Goal: Information Seeking & Learning: Learn about a topic

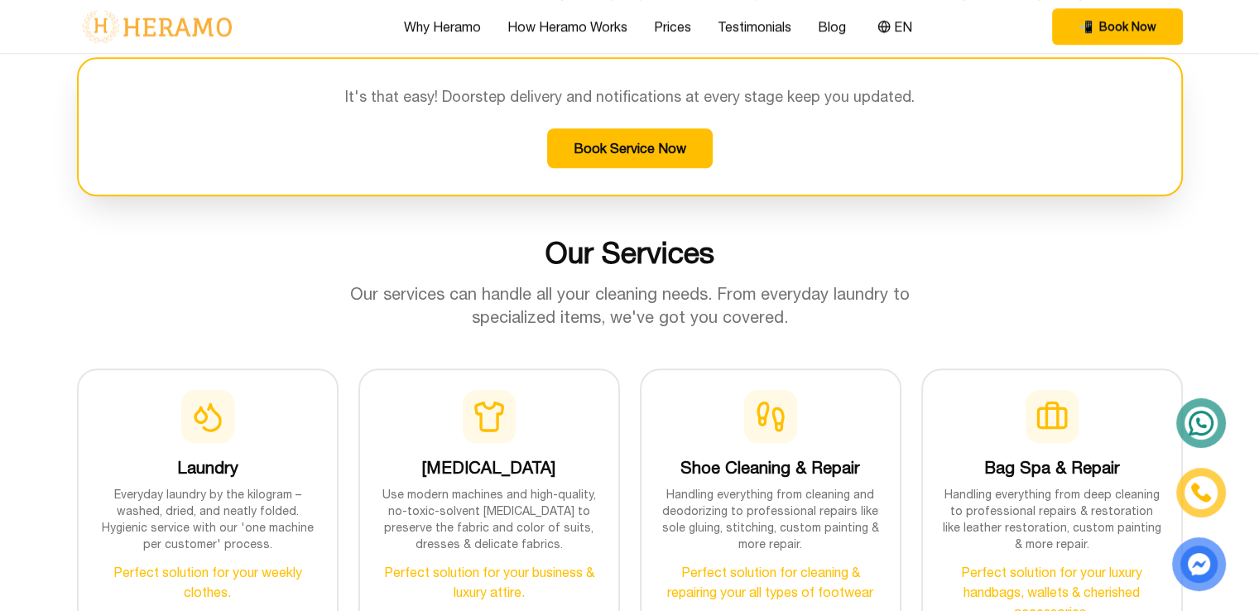
scroll to position [1490, 0]
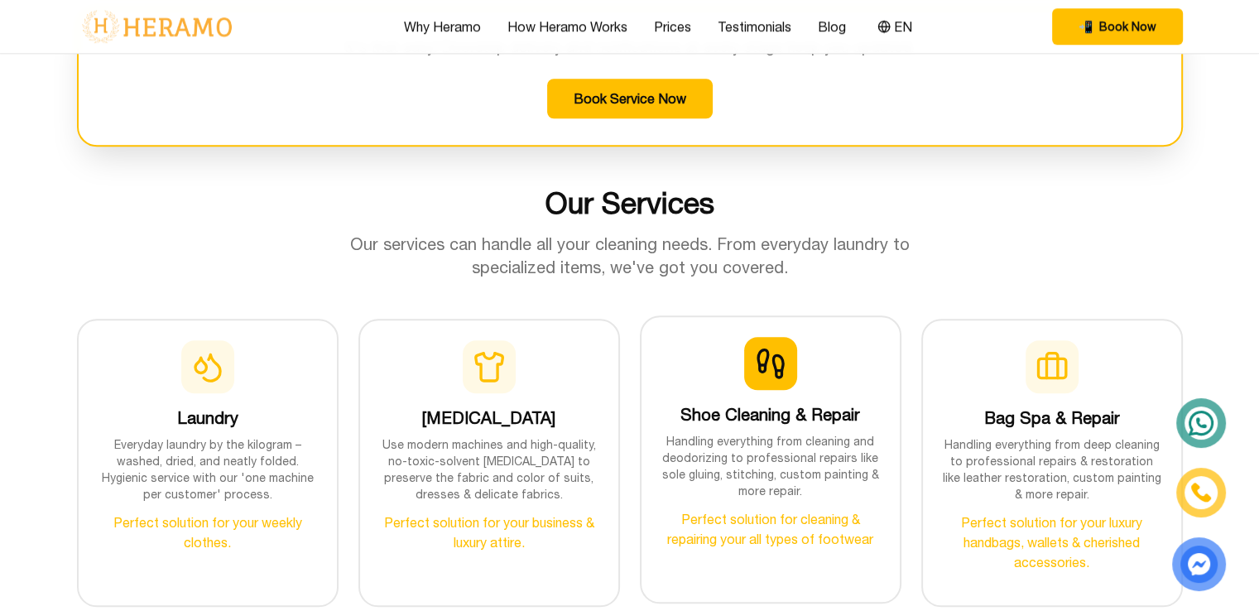
click at [781, 370] on icon at bounding box center [779, 370] width 6 height 0
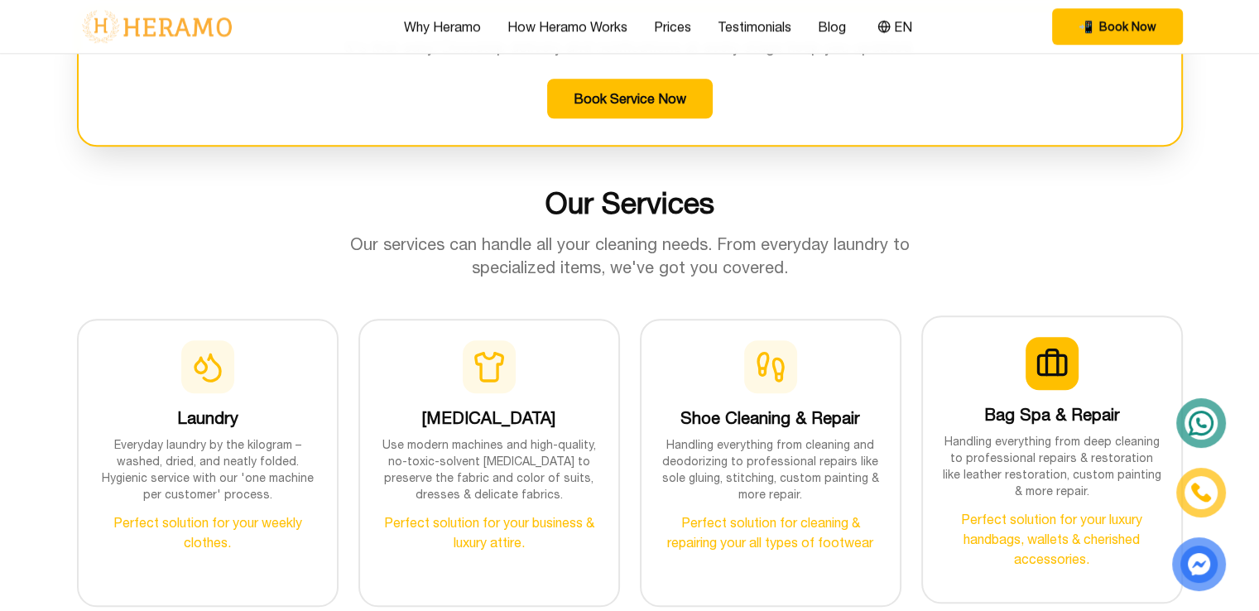
click at [1131, 397] on div "Bag Spa & Repair Handling everything from deep cleaning to professional repairs…" at bounding box center [1052, 453] width 219 height 232
click at [1055, 373] on icon at bounding box center [1052, 363] width 33 height 33
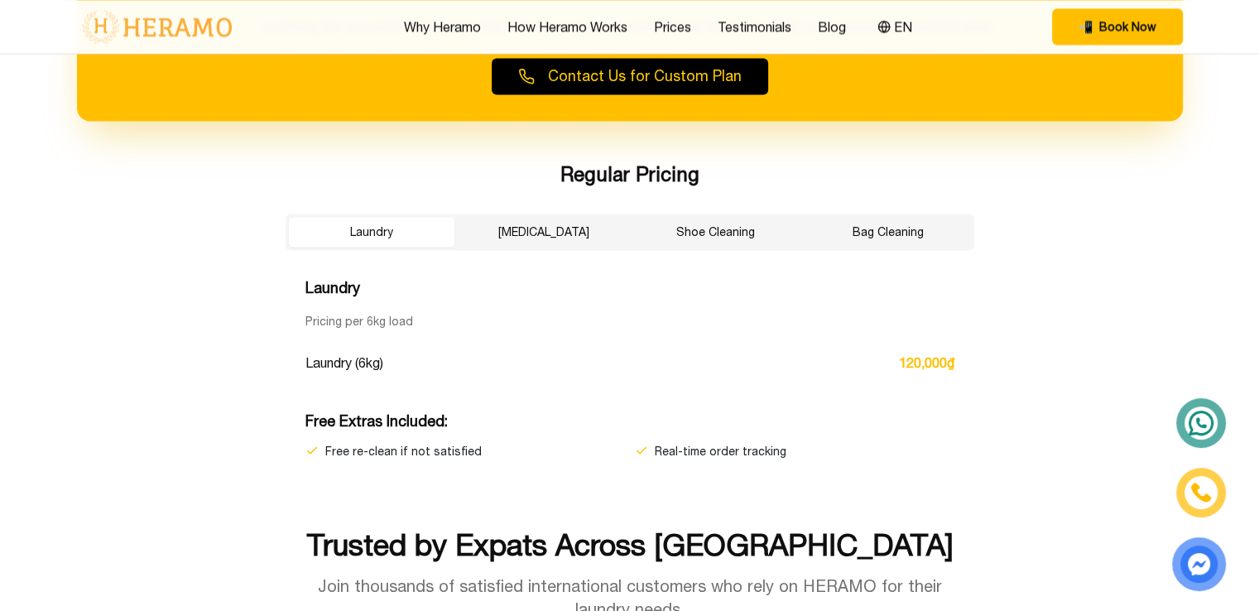
scroll to position [2732, 0]
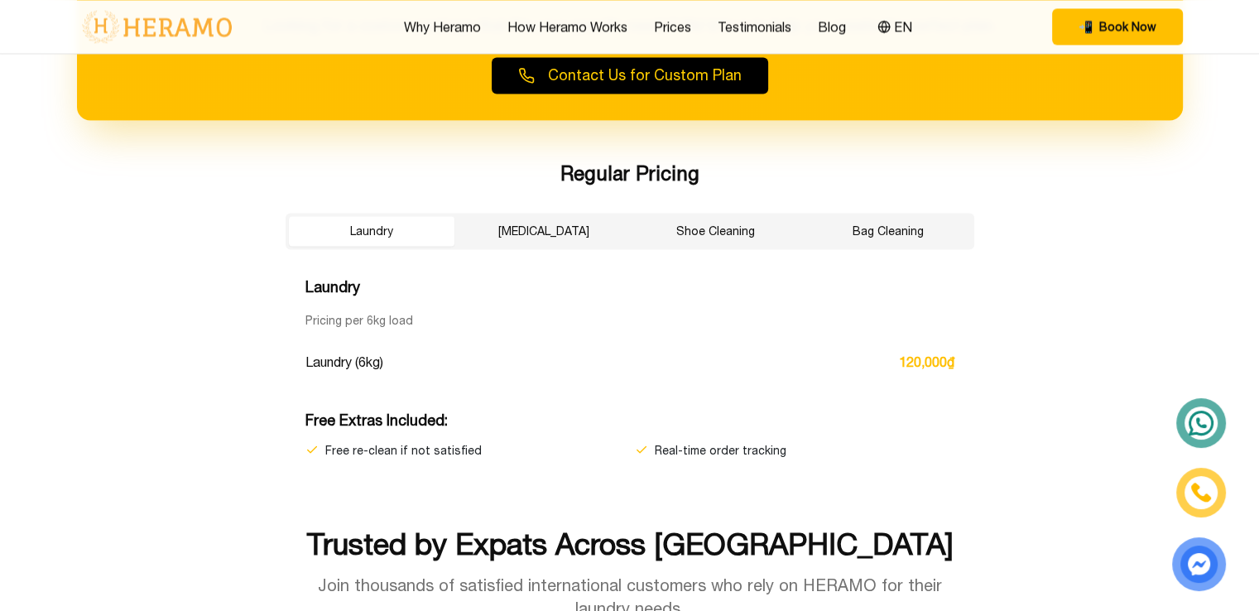
click at [550, 233] on button "[MEDICAL_DATA]" at bounding box center [544, 231] width 166 height 30
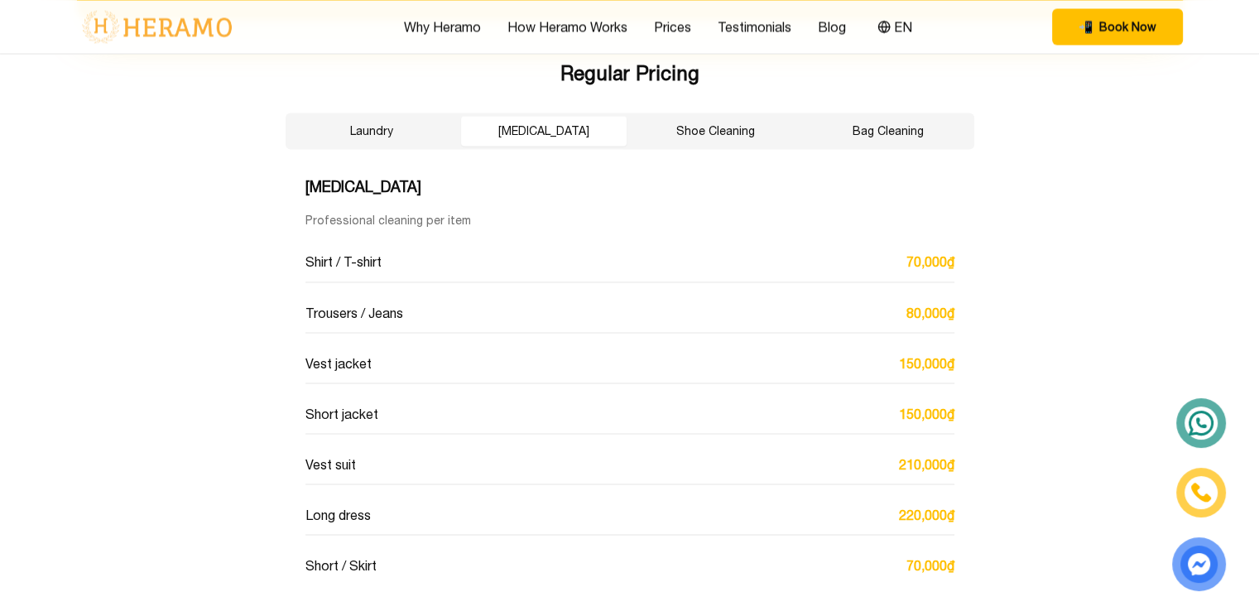
scroll to position [2897, 0]
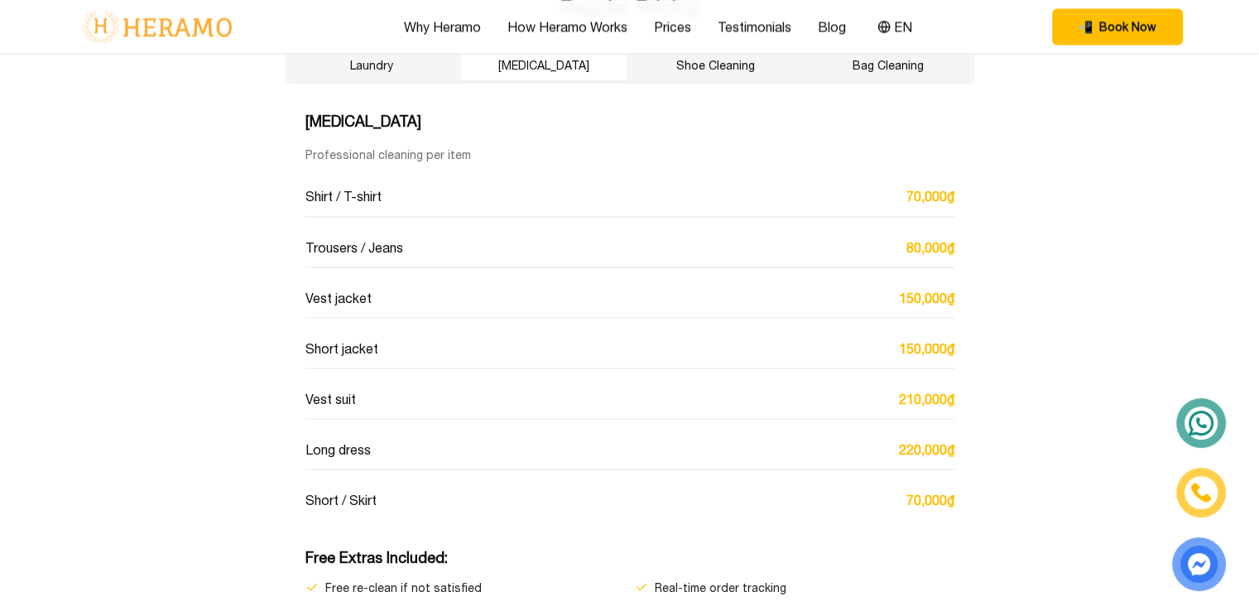
click at [374, 297] on div "Vest jacket 150,000₫" at bounding box center [629, 297] width 649 height 41
click at [351, 305] on div "Vest jacket 150,000₫" at bounding box center [629, 297] width 649 height 41
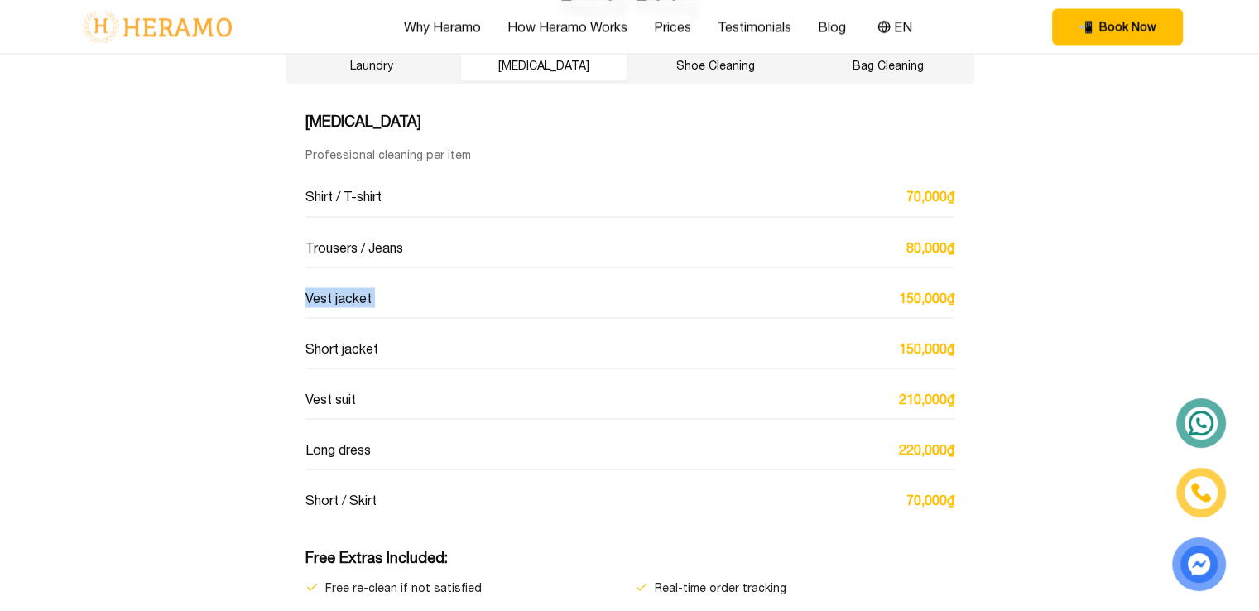
click at [351, 305] on div "Vest jacket 150,000₫" at bounding box center [629, 297] width 649 height 41
click at [870, 286] on div "Vest jacket 150,000₫" at bounding box center [629, 297] width 649 height 41
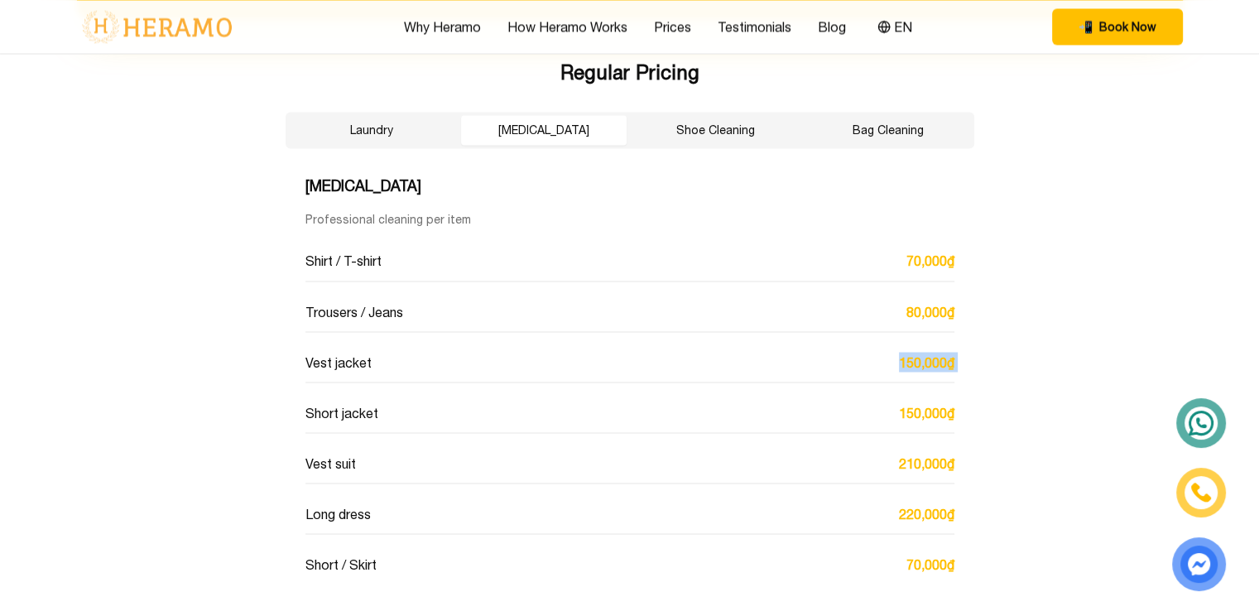
scroll to position [2732, 0]
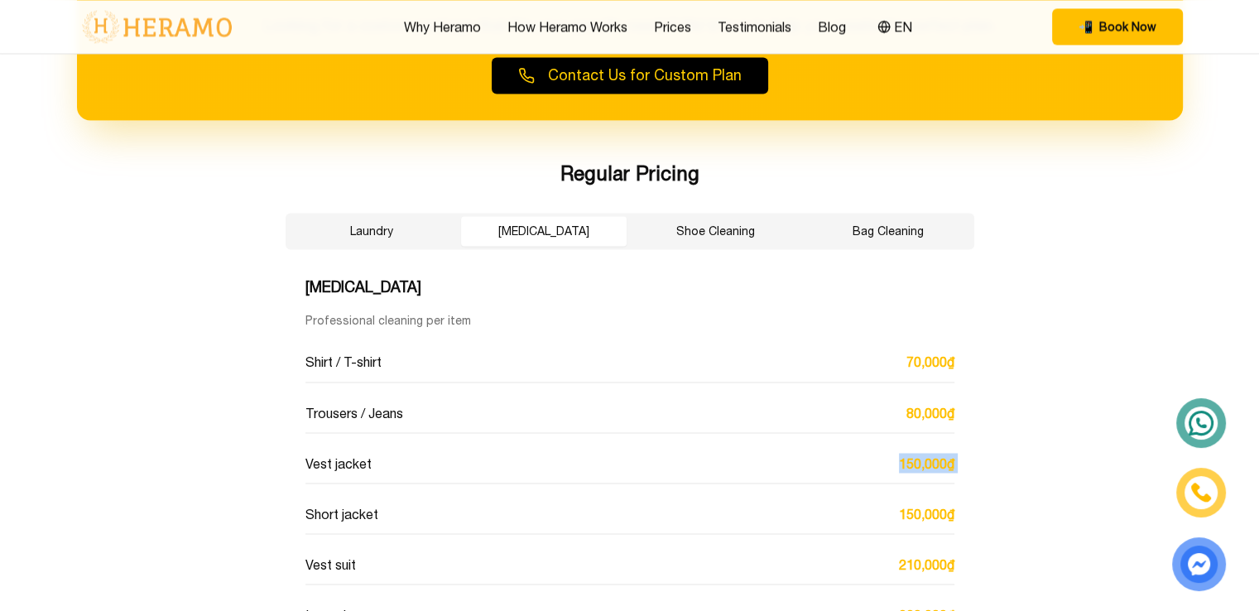
click at [743, 231] on button "Shoe Cleaning" at bounding box center [716, 231] width 166 height 30
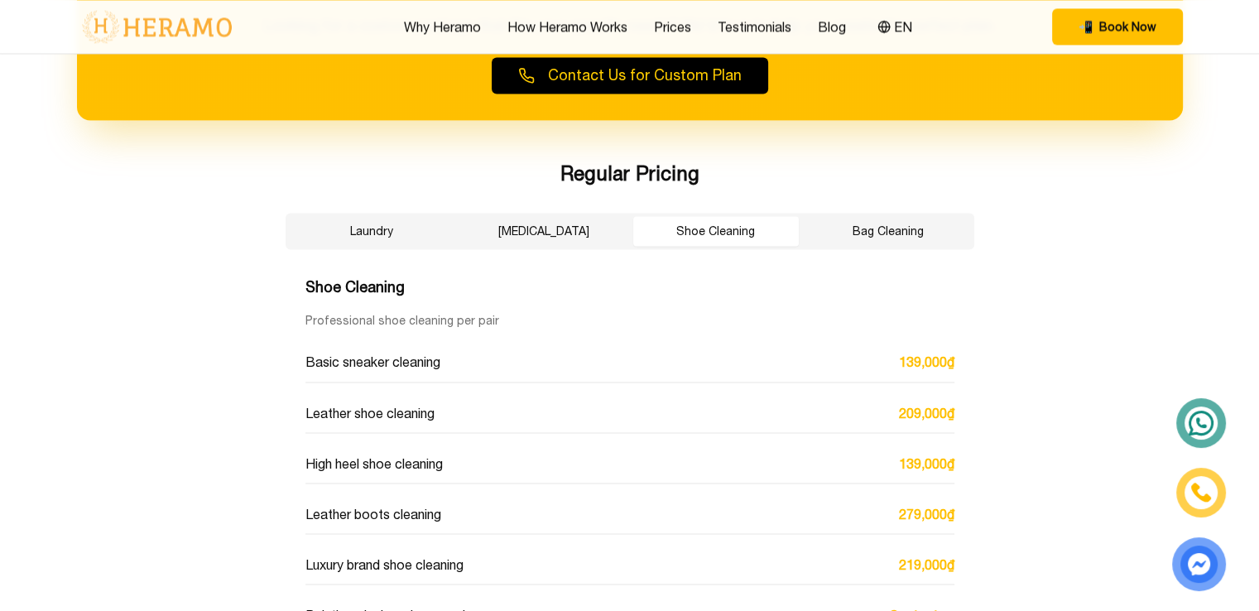
click at [884, 234] on button "Bag Cleaning" at bounding box center [888, 231] width 166 height 30
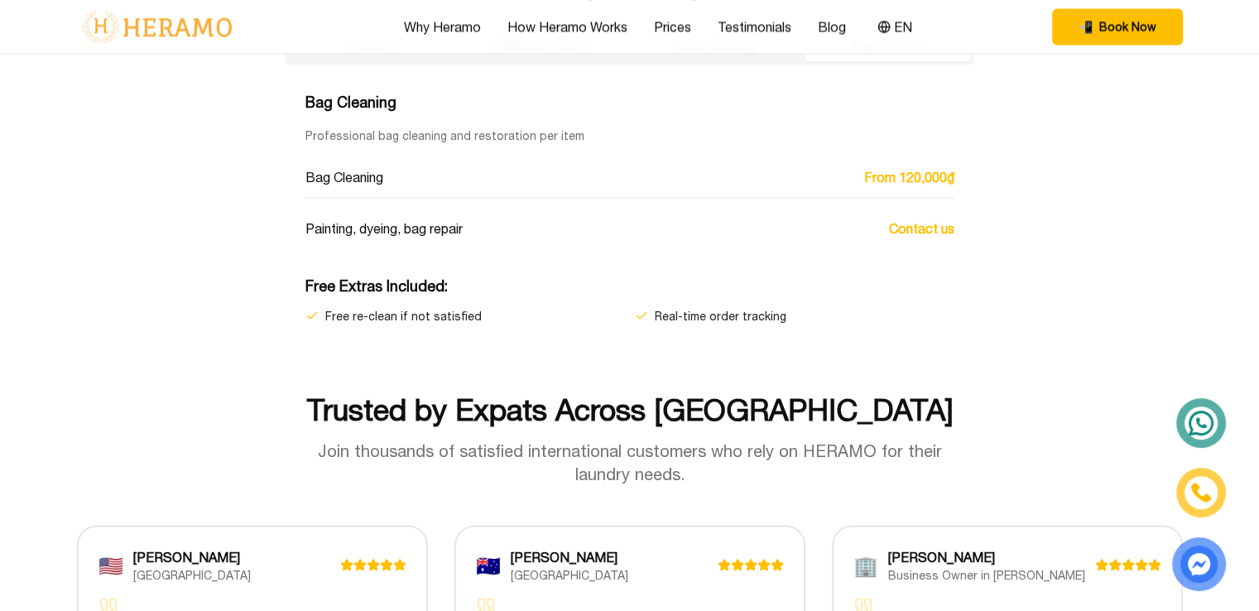
scroll to position [2815, 0]
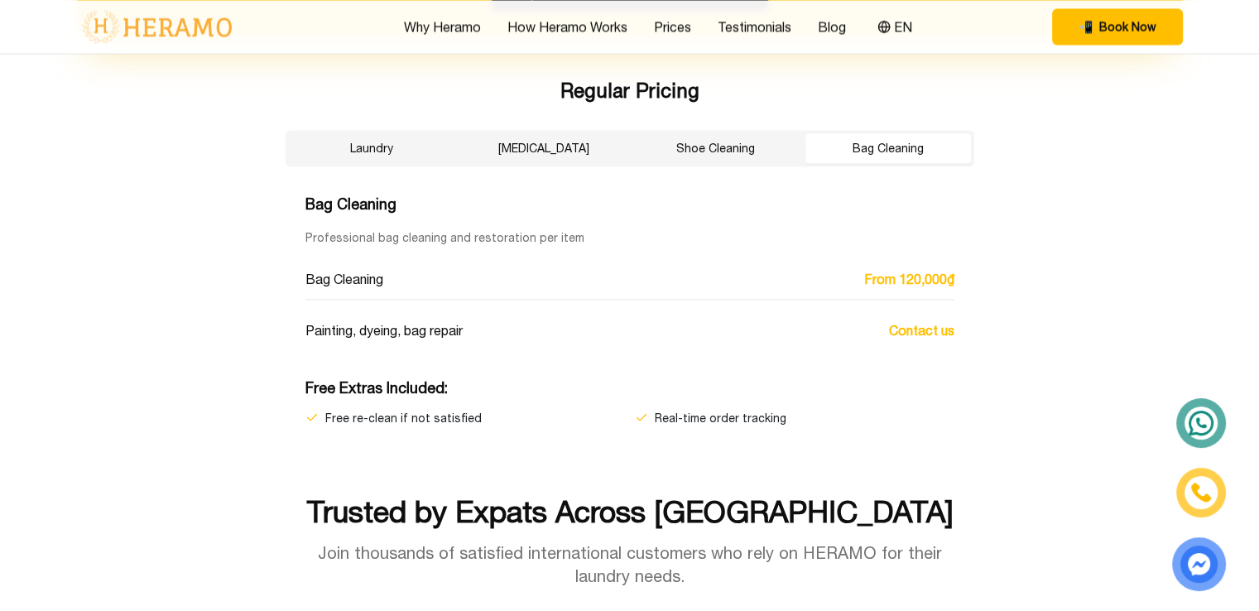
click at [682, 137] on button "Shoe Cleaning" at bounding box center [716, 148] width 166 height 30
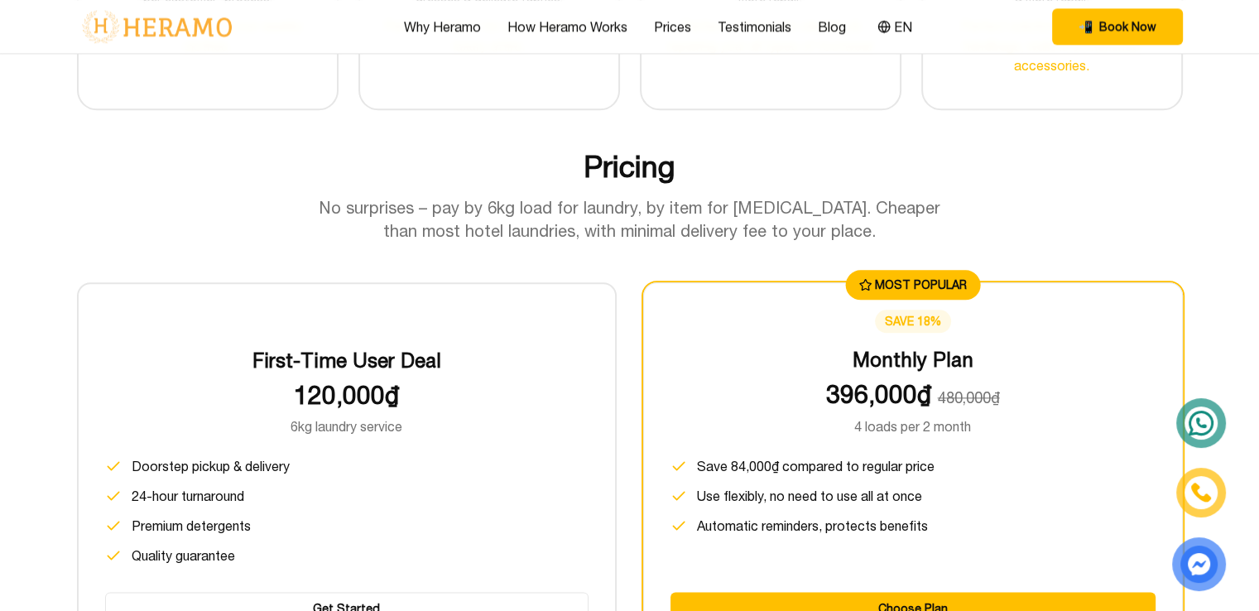
scroll to position [2152, 0]
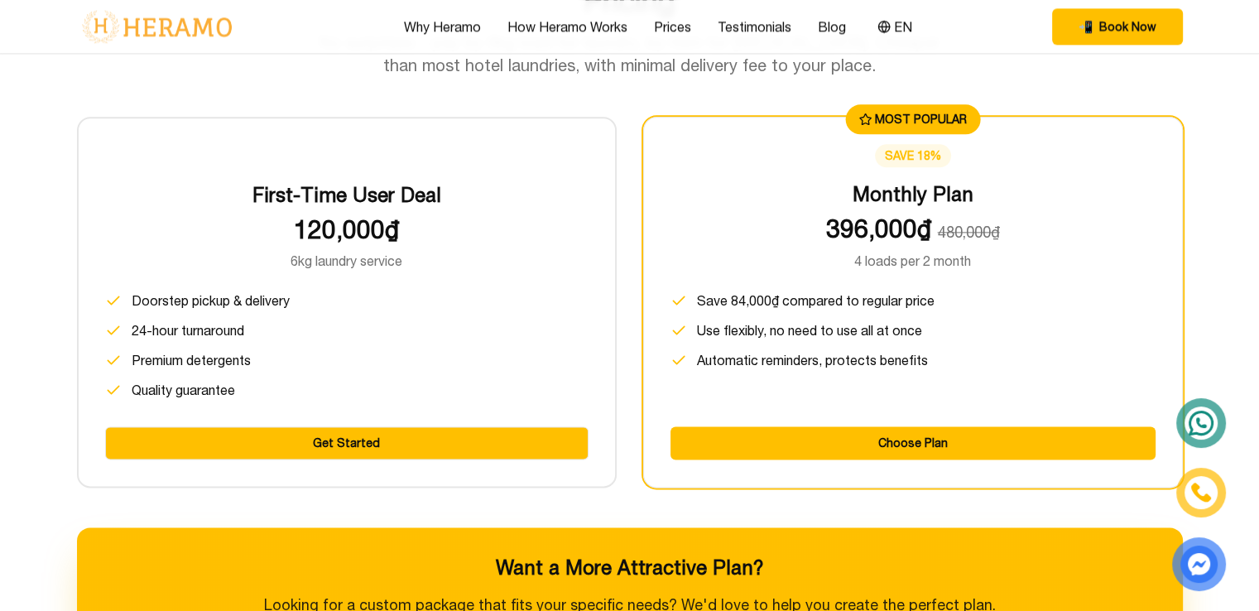
click at [394, 433] on button "Get Started" at bounding box center [346, 442] width 483 height 33
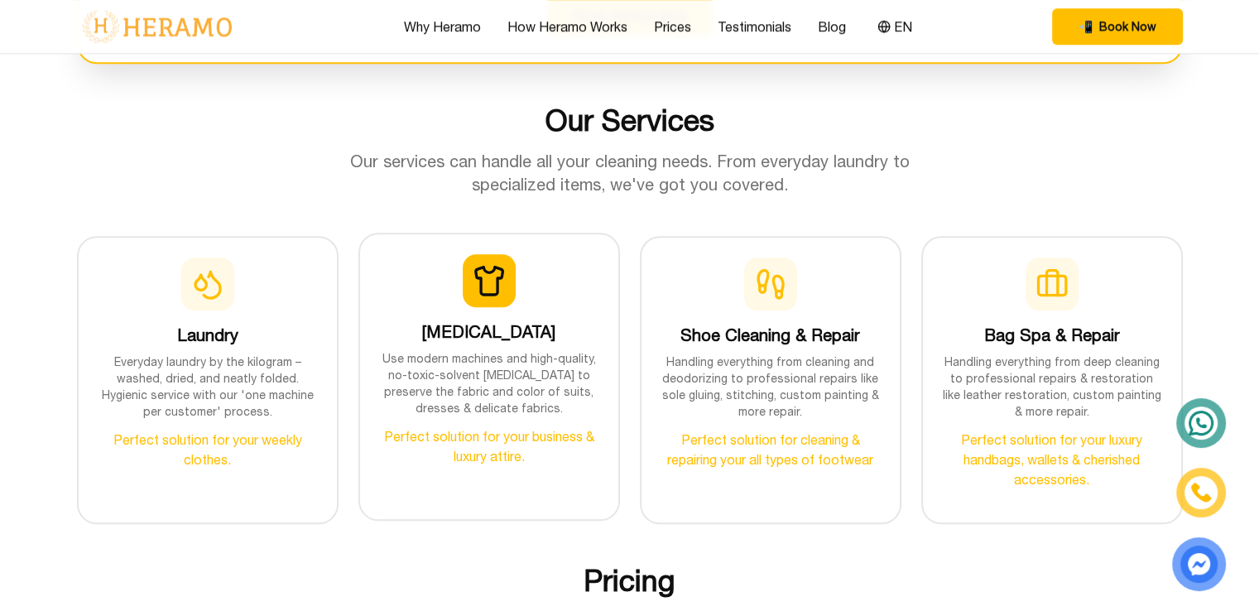
click at [524, 353] on p "Use modern machines and high-quality, no-toxic-solvent [MEDICAL_DATA] to preser…" at bounding box center [489, 383] width 219 height 66
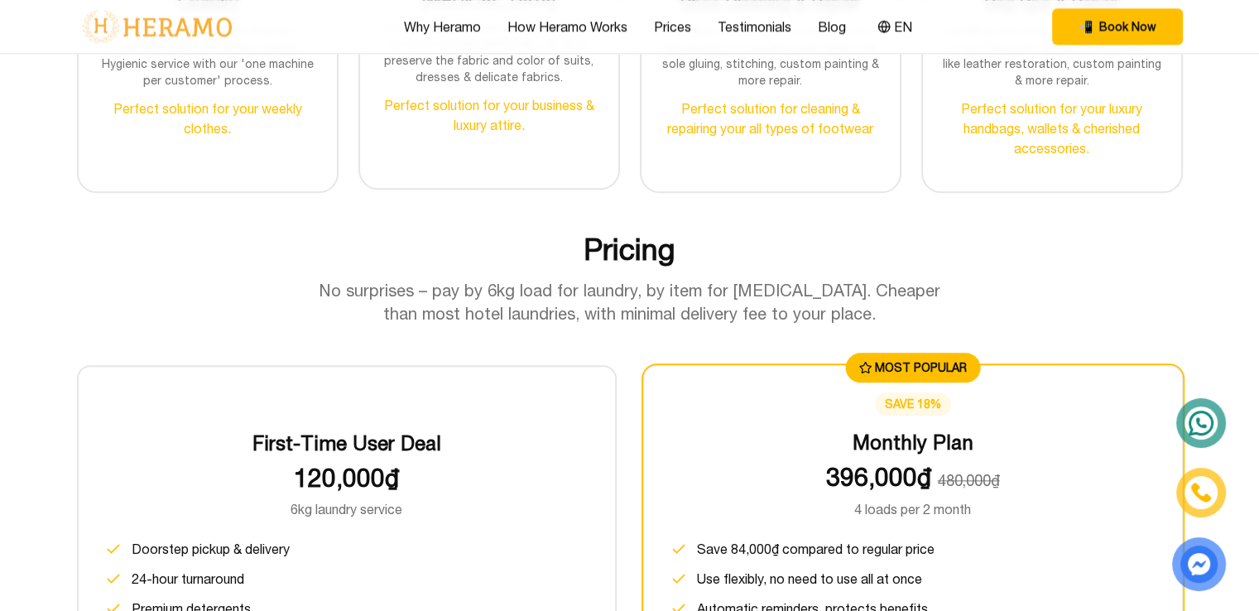
scroll to position [1656, 0]
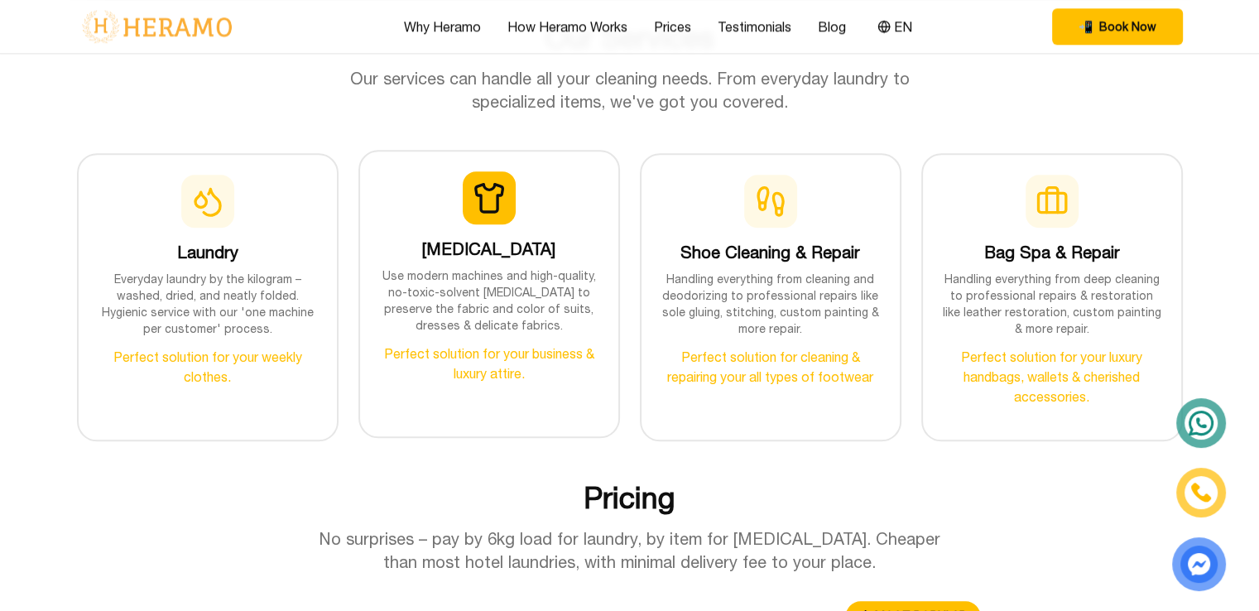
click at [497, 199] on icon at bounding box center [488, 197] width 26 height 27
click at [459, 344] on p "Perfect solution for your business & luxury attire." at bounding box center [489, 364] width 219 height 40
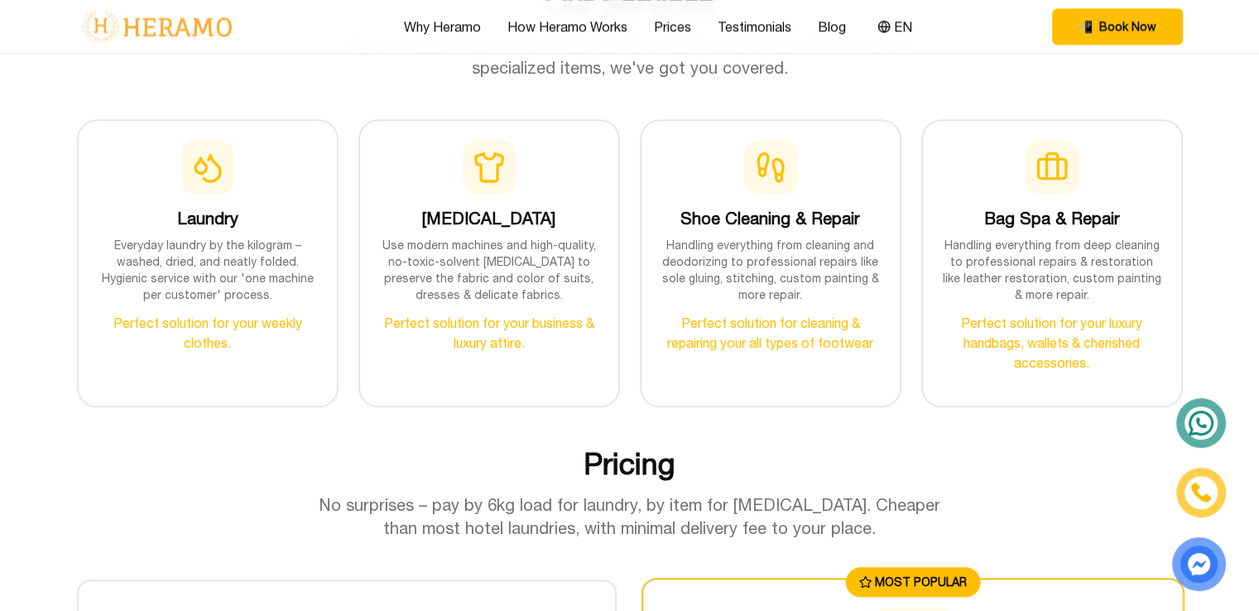
scroll to position [1738, 0]
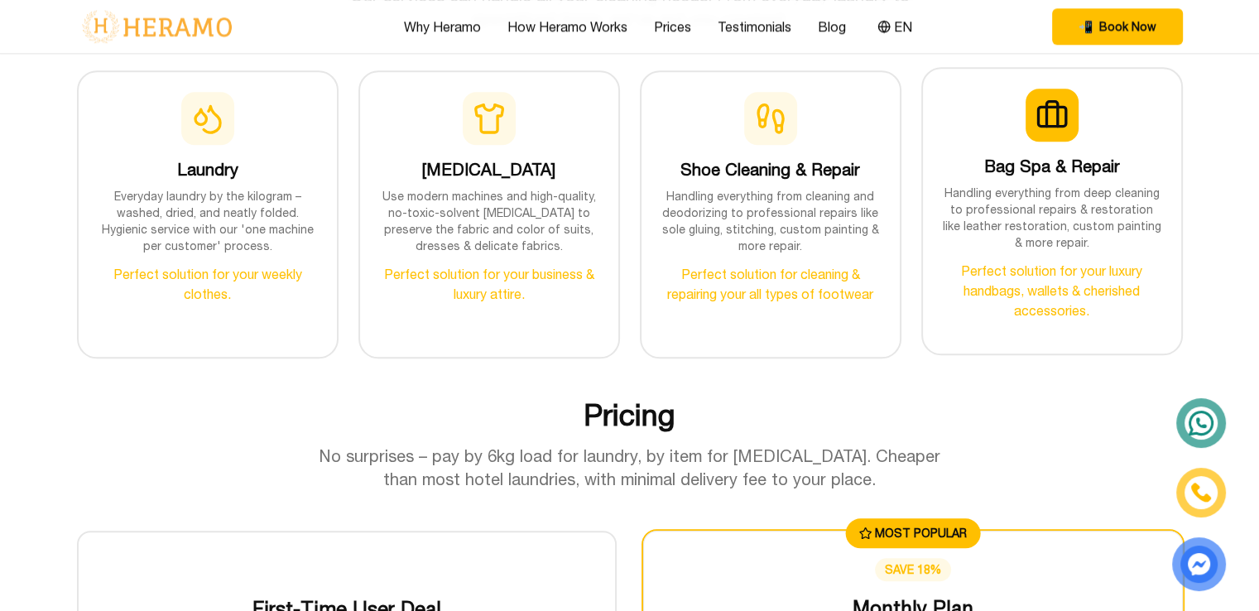
click at [1060, 177] on div "Bag Spa & Repair Handling everything from deep cleaning to professional repairs…" at bounding box center [1052, 205] width 219 height 232
click at [1035, 272] on p "Perfect solution for your luxury handbags, wallets & cherished accessories." at bounding box center [1052, 291] width 219 height 60
click at [1030, 100] on div at bounding box center [1052, 115] width 53 height 53
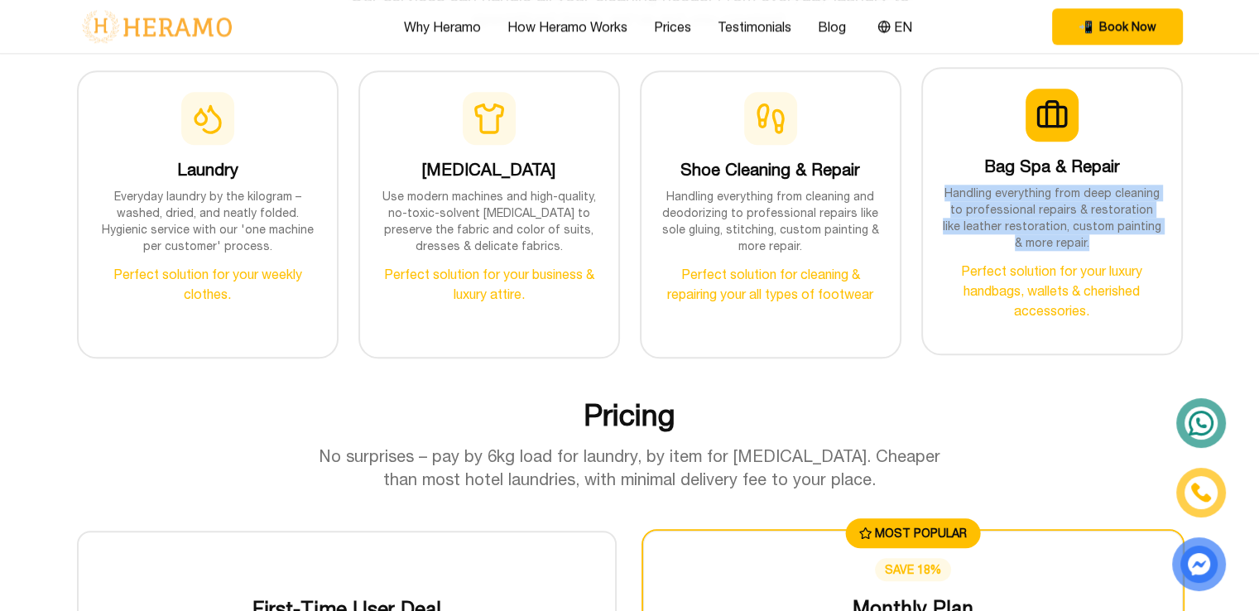
drag, startPoint x: 941, startPoint y: 192, endPoint x: 1142, endPoint y: 241, distance: 207.0
click at [1142, 241] on p "Handling everything from deep cleaning to professional repairs & restoration li…" at bounding box center [1052, 218] width 219 height 66
click at [1136, 226] on p "Handling everything from deep cleaning to professional repairs & restoration li…" at bounding box center [1052, 218] width 219 height 66
drag, startPoint x: 1081, startPoint y: 190, endPoint x: 1126, endPoint y: 238, distance: 65.6
click at [1126, 238] on p "Handling everything from deep cleaning to professional repairs & restoration li…" at bounding box center [1052, 218] width 219 height 66
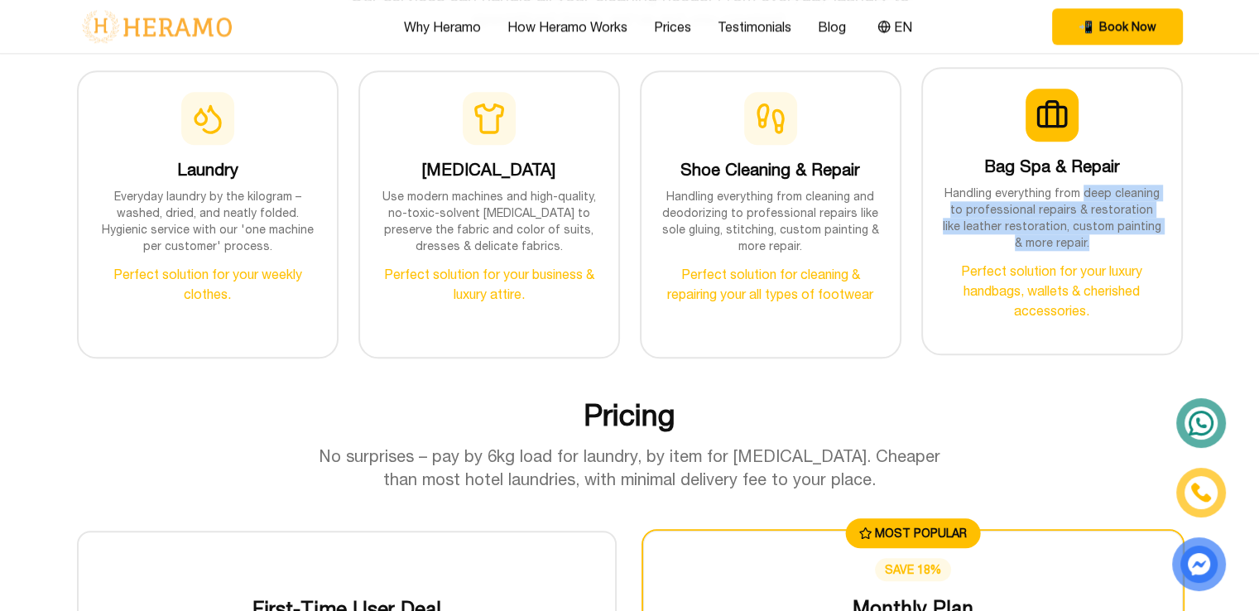
click at [1071, 236] on p "Handling everything from deep cleaning to professional repairs & restoration li…" at bounding box center [1052, 218] width 219 height 66
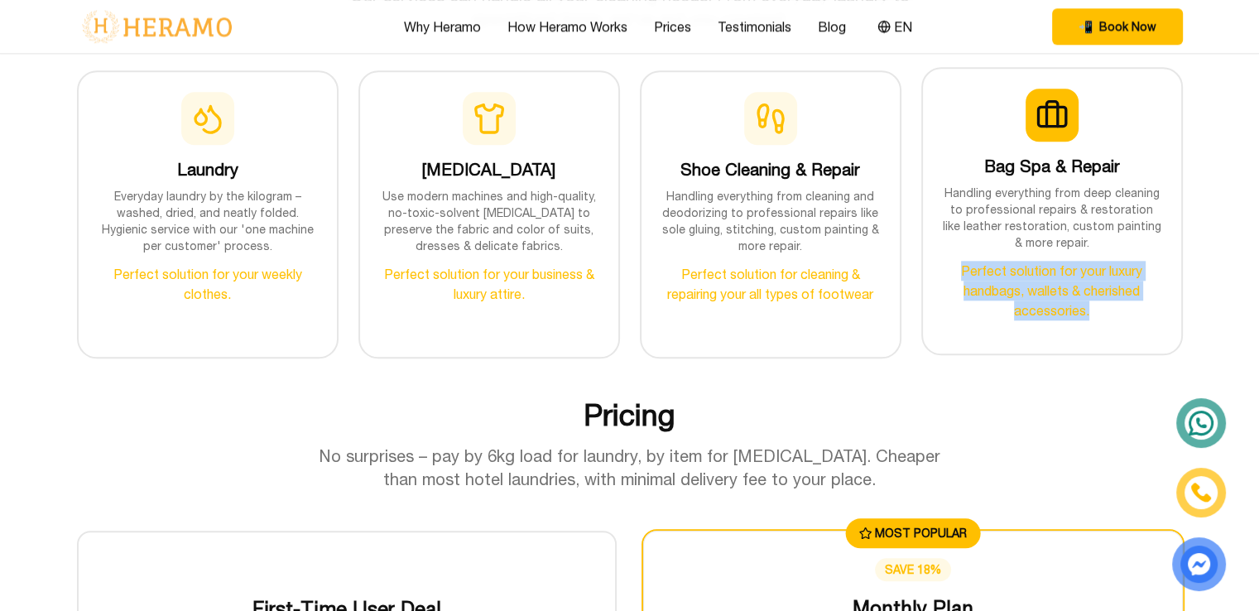
drag, startPoint x: 954, startPoint y: 266, endPoint x: 1107, endPoint y: 300, distance: 156.9
click at [1107, 300] on p "Perfect solution for your luxury handbags, wallets & cherished accessories." at bounding box center [1052, 291] width 219 height 60
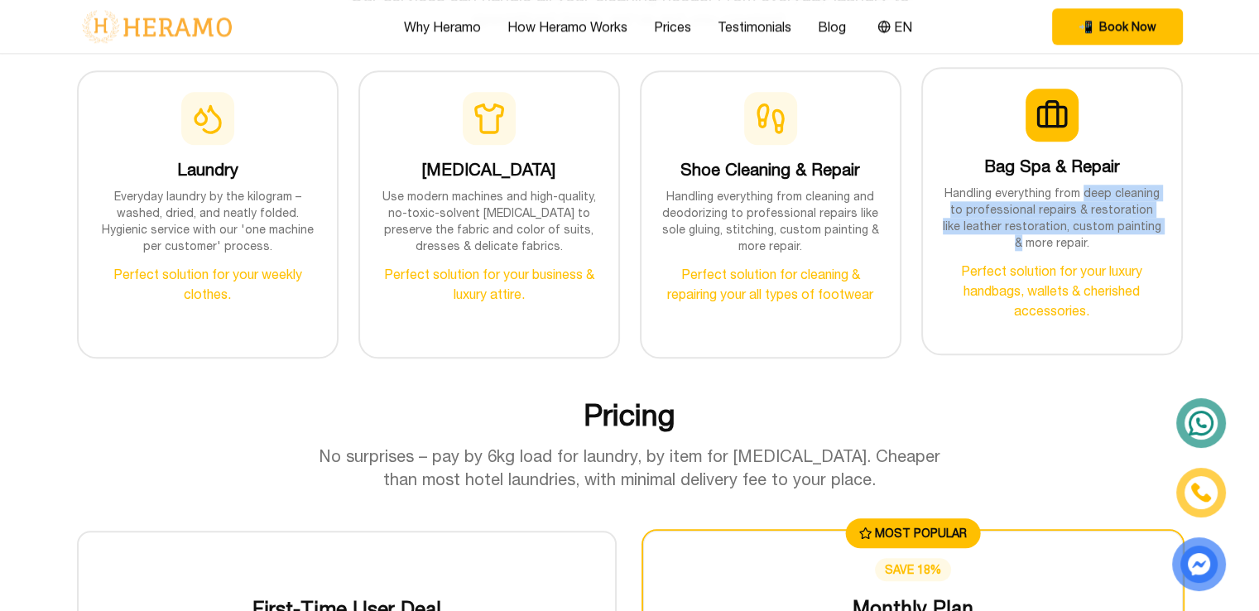
drag, startPoint x: 1103, startPoint y: 196, endPoint x: 1146, endPoint y: 231, distance: 54.7
click at [1146, 231] on p "Handling everything from deep cleaning to professional repairs & restoration li…" at bounding box center [1052, 218] width 219 height 66
click at [1113, 204] on p "Handling everything from deep cleaning to professional repairs & restoration li…" at bounding box center [1052, 218] width 219 height 66
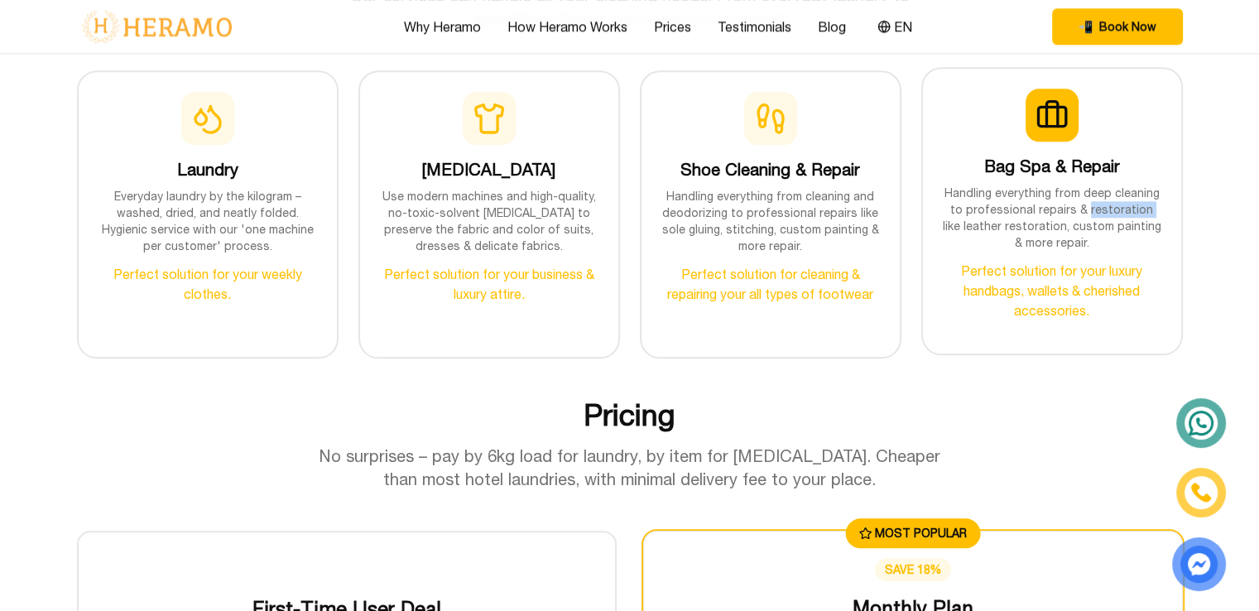
click at [1113, 204] on p "Handling everything from deep cleaning to professional repairs & restoration li…" at bounding box center [1052, 218] width 219 height 66
click at [1079, 223] on p "Handling everything from deep cleaning to professional repairs & restoration li…" at bounding box center [1052, 218] width 219 height 66
drag, startPoint x: 1082, startPoint y: 188, endPoint x: 1156, endPoint y: 206, distance: 75.9
click at [1156, 206] on p "Handling everything from deep cleaning to professional repairs & restoration li…" at bounding box center [1052, 218] width 219 height 66
click at [1095, 191] on p "Handling everything from deep cleaning to professional repairs & restoration li…" at bounding box center [1052, 218] width 219 height 66
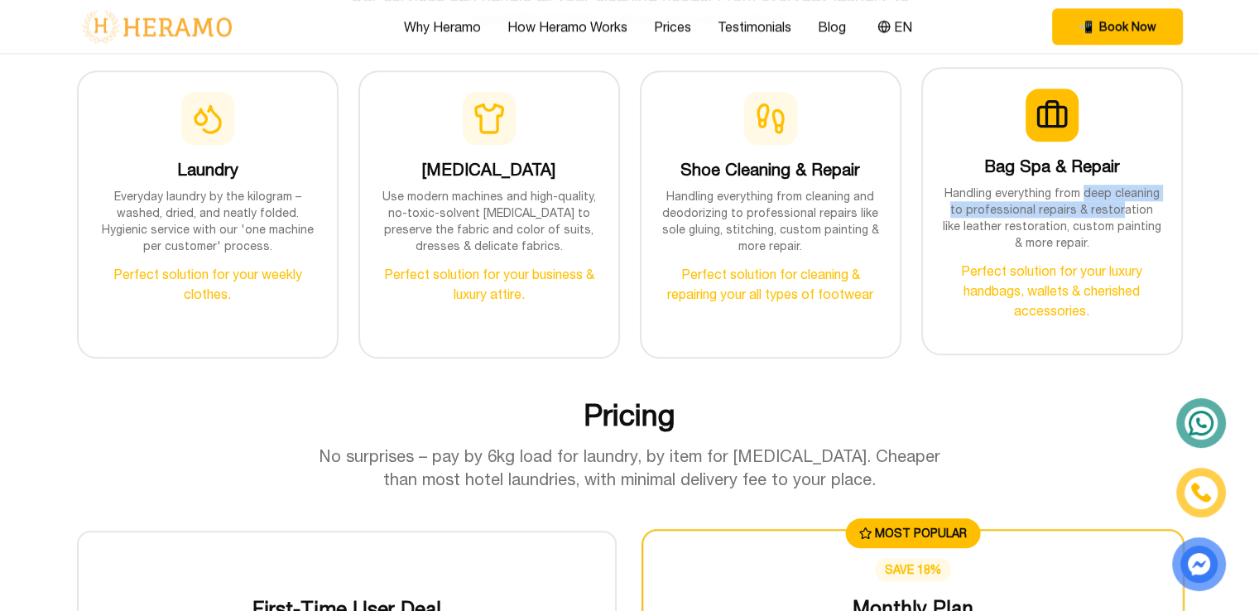
drag, startPoint x: 1084, startPoint y: 187, endPoint x: 1108, endPoint y: 204, distance: 30.3
click at [1108, 204] on p "Handling everything from deep cleaning to professional repairs & restoration li…" at bounding box center [1052, 218] width 219 height 66
drag, startPoint x: 945, startPoint y: 190, endPoint x: 1160, endPoint y: 192, distance: 214.4
click at [1160, 192] on p "Handling everything from deep cleaning to professional repairs & restoration li…" at bounding box center [1052, 218] width 219 height 66
click at [1100, 195] on p "Handling everything from deep cleaning to professional repairs & restoration li…" at bounding box center [1052, 218] width 219 height 66
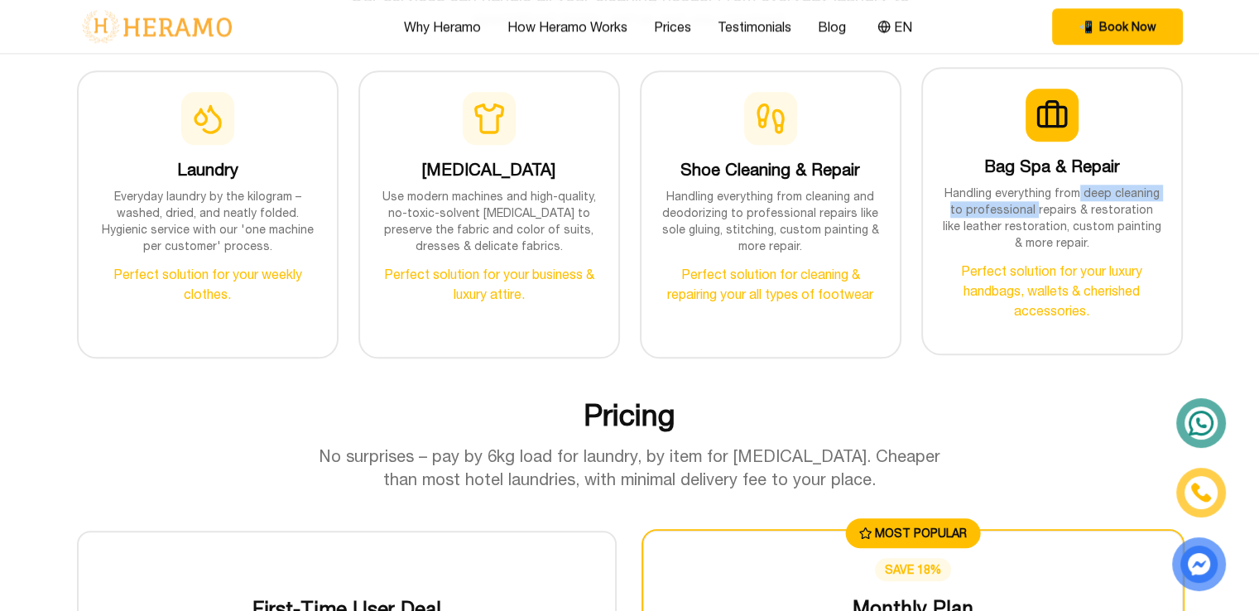
drag, startPoint x: 1076, startPoint y: 191, endPoint x: 1027, endPoint y: 199, distance: 49.5
click at [1027, 199] on p "Handling everything from deep cleaning to professional repairs & restoration li…" at bounding box center [1052, 218] width 219 height 66
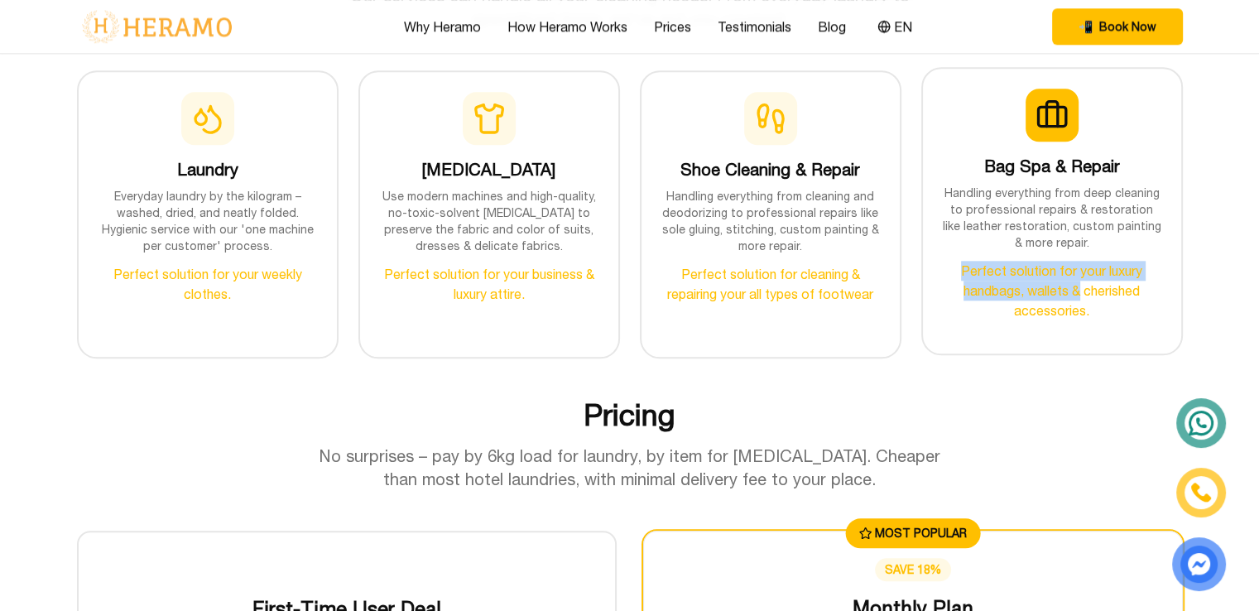
drag, startPoint x: 962, startPoint y: 267, endPoint x: 1080, endPoint y: 296, distance: 121.9
click at [1080, 296] on p "Perfect solution for your luxury handbags, wallets & cherished accessories." at bounding box center [1052, 291] width 219 height 60
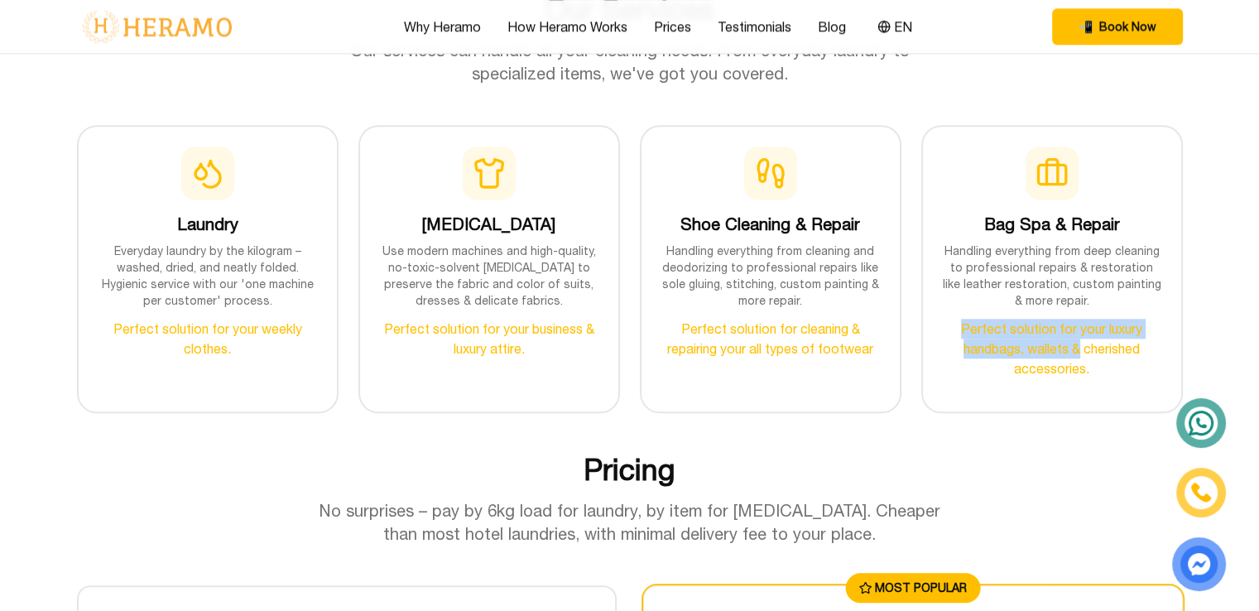
scroll to position [1656, 0]
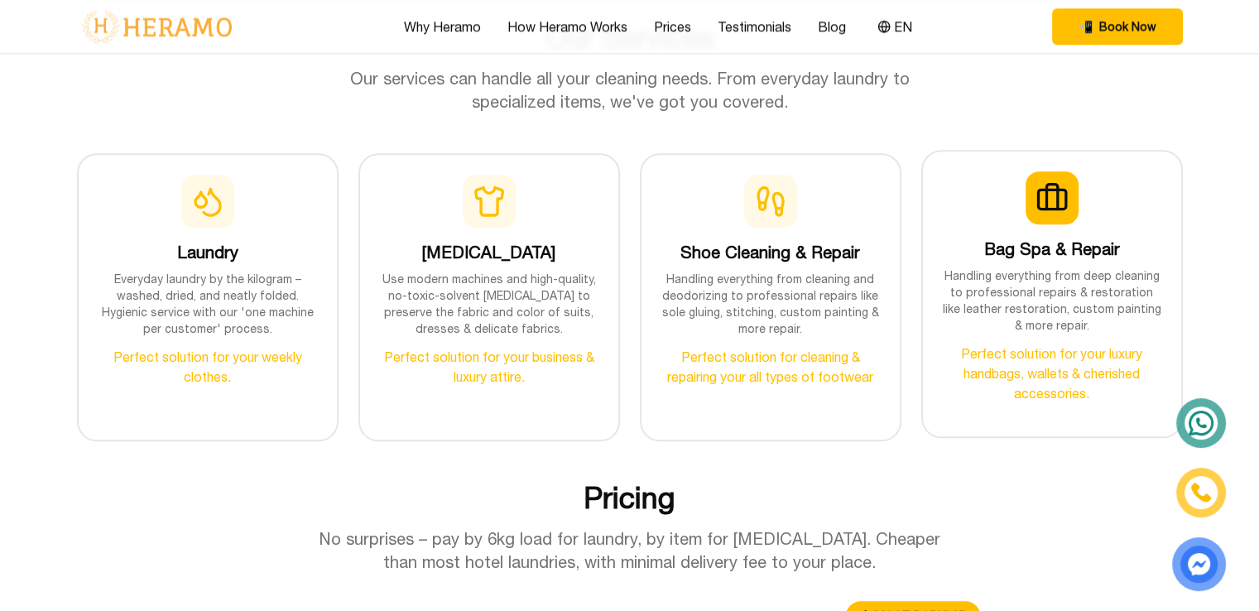
click at [1091, 289] on p "Handling everything from deep cleaning to professional repairs & restoration li…" at bounding box center [1052, 300] width 219 height 66
click at [1060, 312] on p "Handling everything from deep cleaning to professional repairs & restoration li…" at bounding box center [1052, 300] width 219 height 66
